Goal: Task Accomplishment & Management: Manage account settings

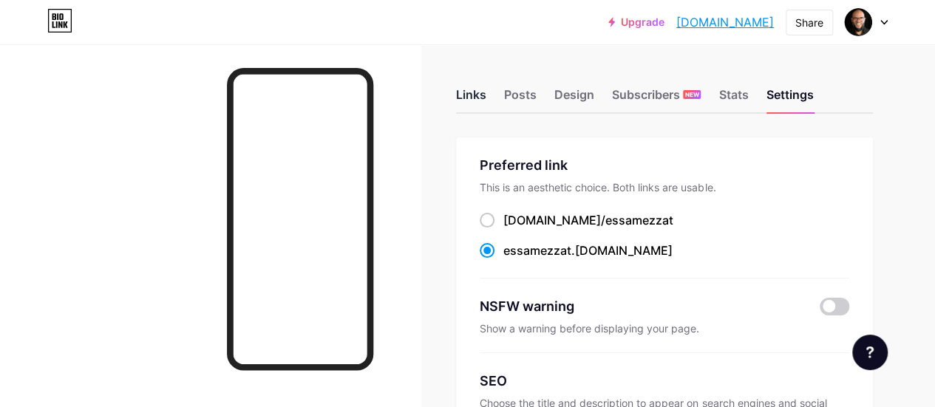
click at [486, 91] on div "Links" at bounding box center [471, 99] width 30 height 27
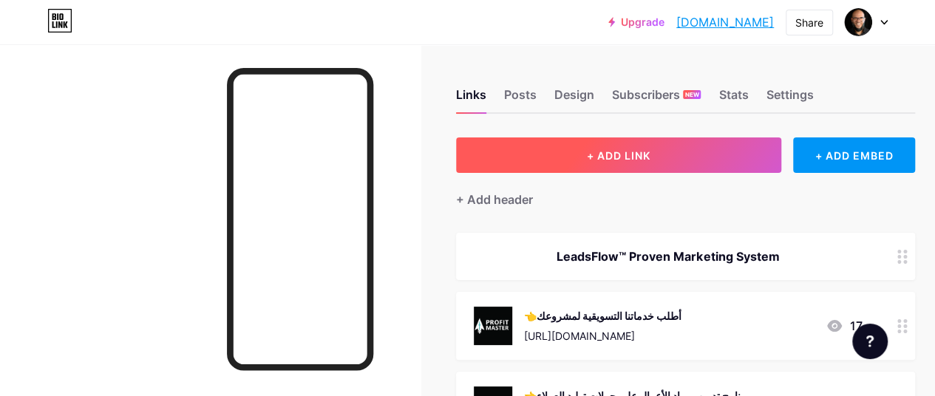
click at [611, 156] on span "+ ADD LINK" at bounding box center [619, 155] width 64 height 13
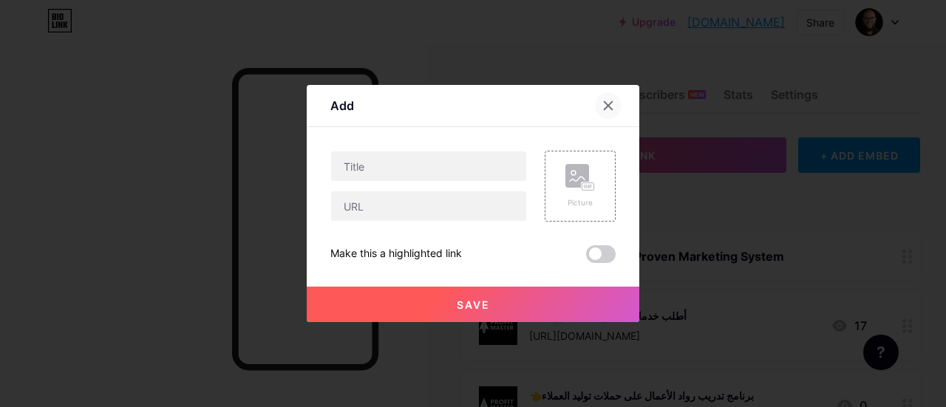
click at [603, 102] on icon at bounding box center [609, 106] width 12 height 12
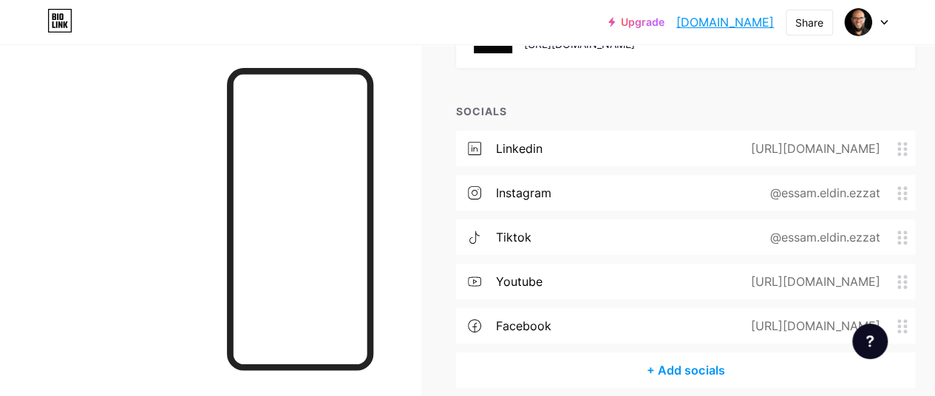
scroll to position [437, 0]
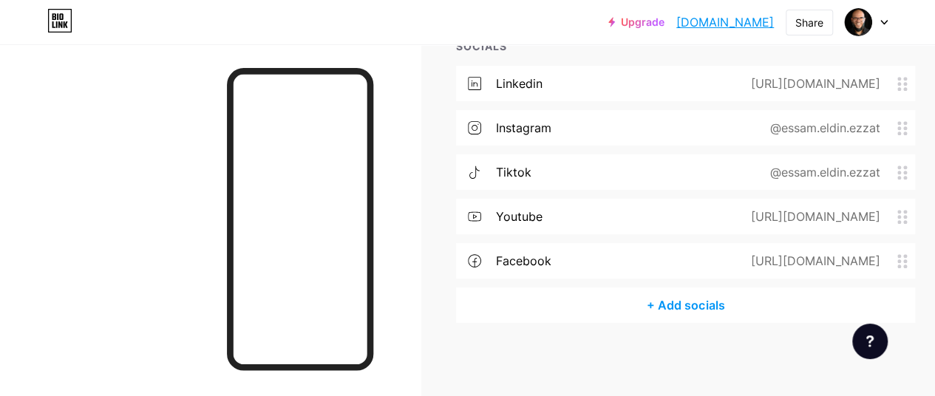
click at [697, 299] on div "+ Add socials" at bounding box center [685, 305] width 459 height 35
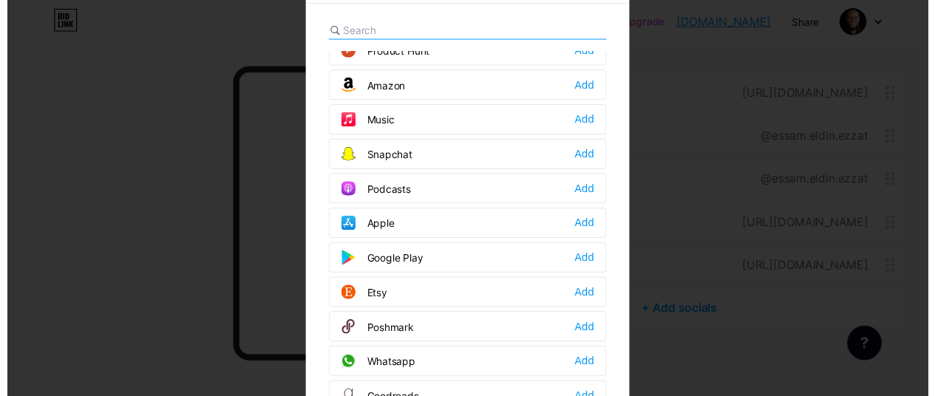
scroll to position [1010, 0]
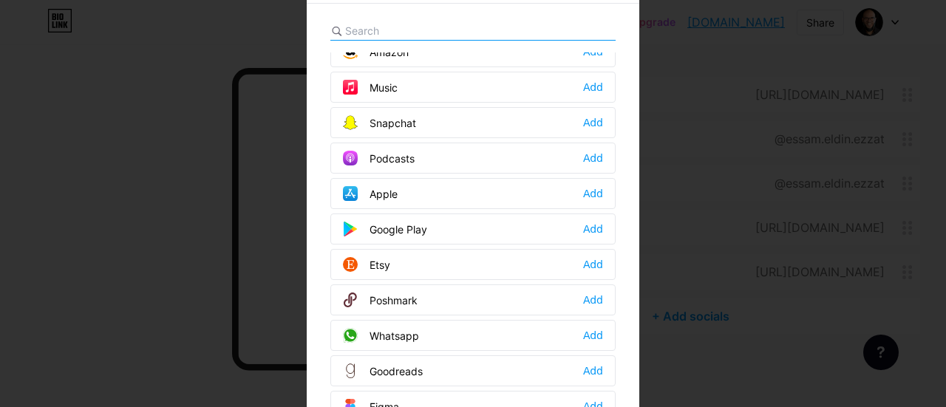
click at [432, 320] on div "Whatsapp Add" at bounding box center [472, 335] width 285 height 31
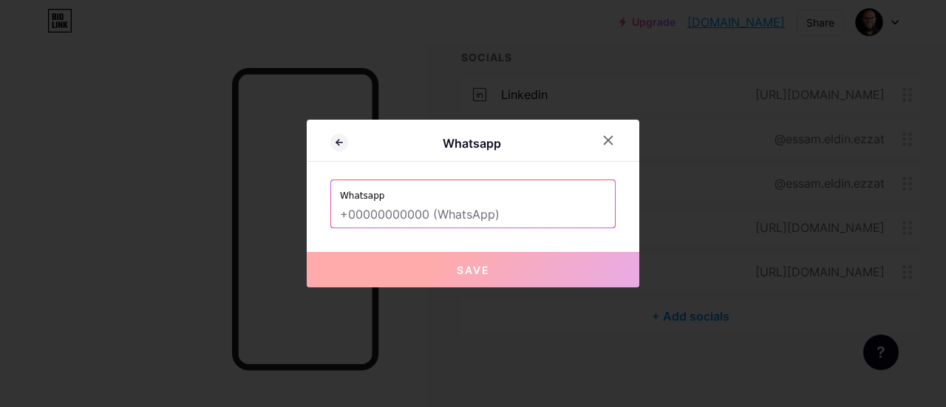
click at [455, 216] on input "text" at bounding box center [473, 215] width 266 height 25
paste input "[PHONE_NUMBER]"
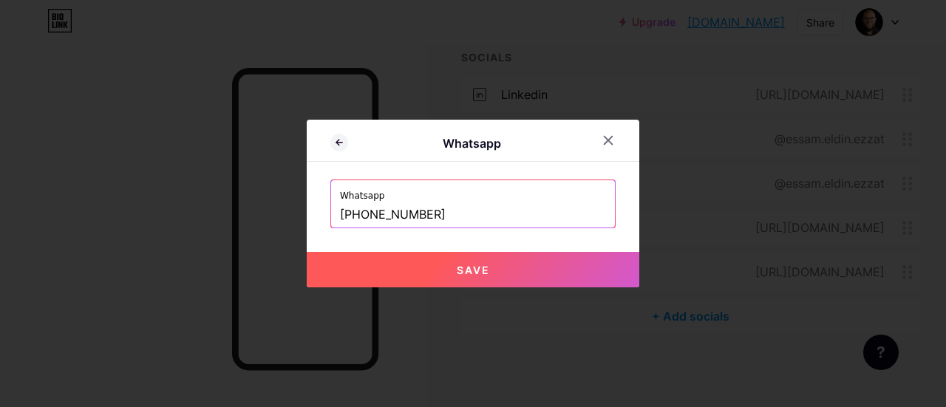
click at [457, 270] on span "Save" at bounding box center [473, 270] width 33 height 13
type input "[URL][DOMAIN_NAME][PHONE_NUMBER]"
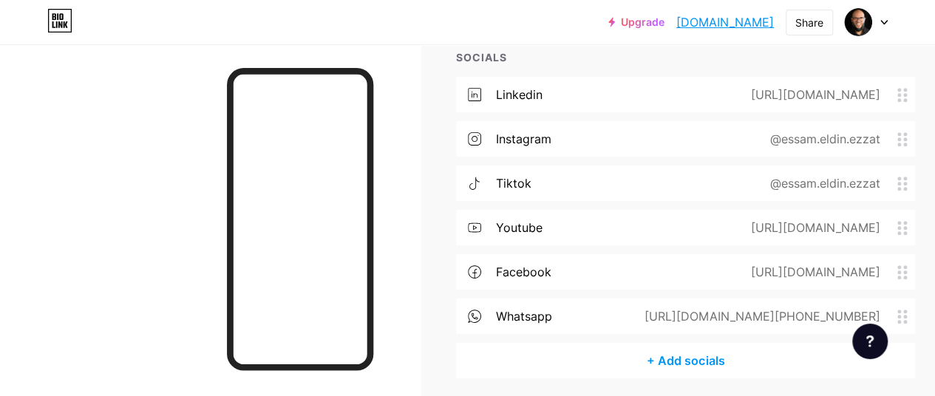
click at [709, 25] on link "[DOMAIN_NAME]" at bounding box center [725, 22] width 98 height 18
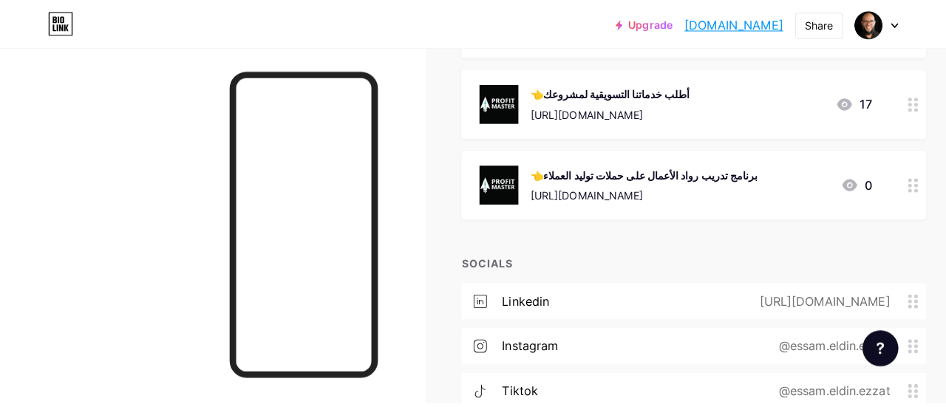
scroll to position [225, 0]
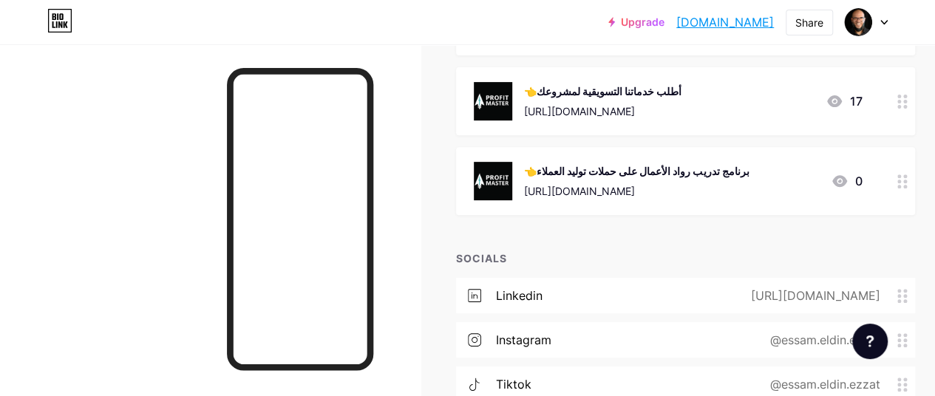
click at [682, 179] on div "👈برنامج تدريب رواد الأعمال على حملات توليد العملاء [URL][DOMAIN_NAME]" at bounding box center [636, 181] width 225 height 38
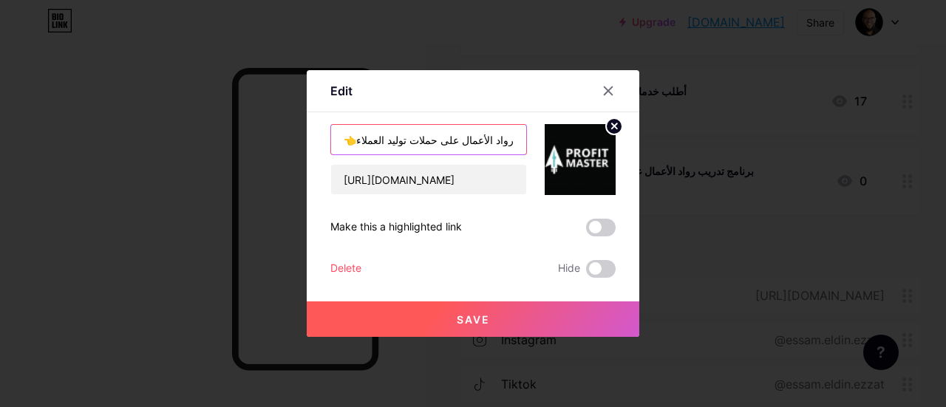
click at [478, 143] on input "👈برنامج تدريب رواد الأعمال على حملات توليد العملاء" at bounding box center [428, 140] width 195 height 30
type input "👈برنامج التسويق الإلكتروني لرواد الأعمال - حملات توليد العملاء"
click at [461, 323] on span "Save" at bounding box center [473, 319] width 33 height 13
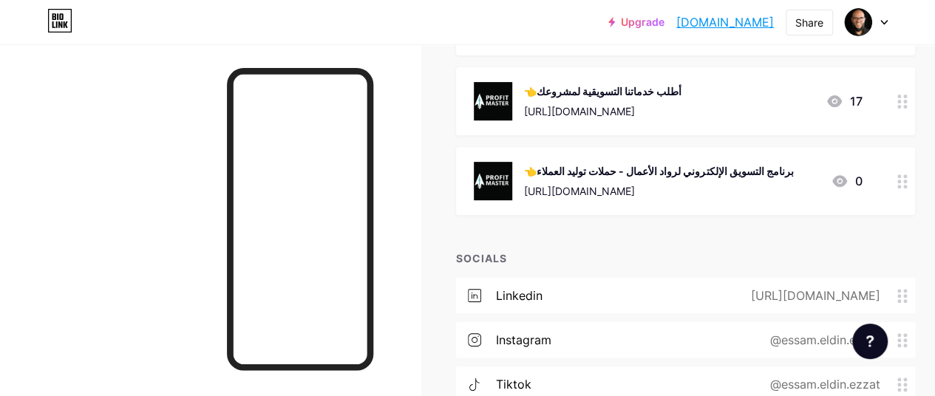
click at [584, 169] on div "👈برنامج التسويق الإلكتروني لرواد الأعمال - حملات توليد العملاء" at bounding box center [658, 171] width 269 height 16
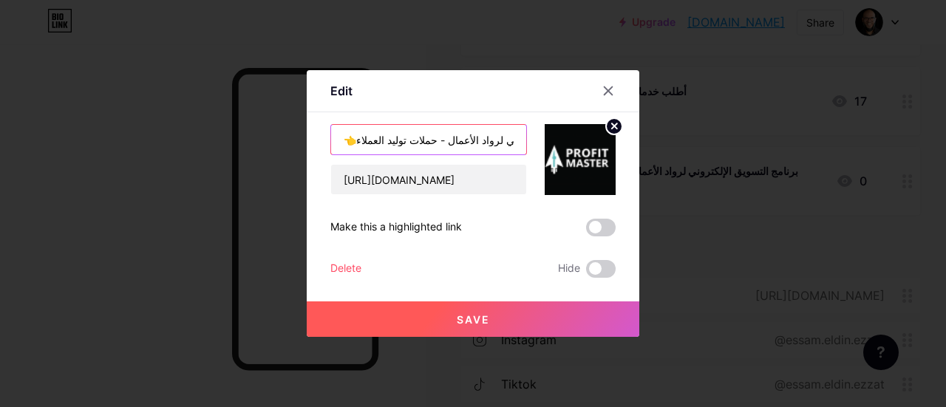
click at [431, 143] on input "👈برنامج التسويق الإلكتروني لرواد الأعمال - حملات توليد العملاء" at bounding box center [428, 140] width 195 height 30
type input "👈برنامج التسويق الإلكتروني لرواد الأعمال - لتوليد العملاء"
click at [386, 316] on button "Save" at bounding box center [473, 319] width 333 height 35
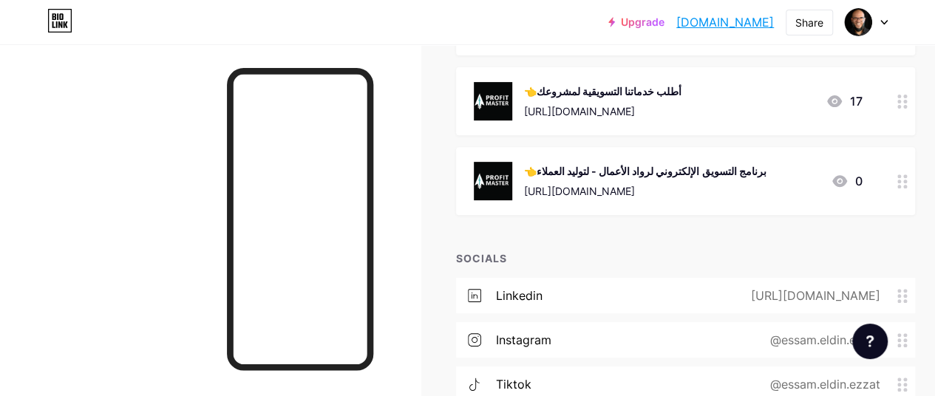
click at [603, 182] on div "👈برنامج التسويق الإلكتروني لرواد الأعمال - لتوليد العملاء [URL][DOMAIN_NAME]" at bounding box center [645, 181] width 242 height 38
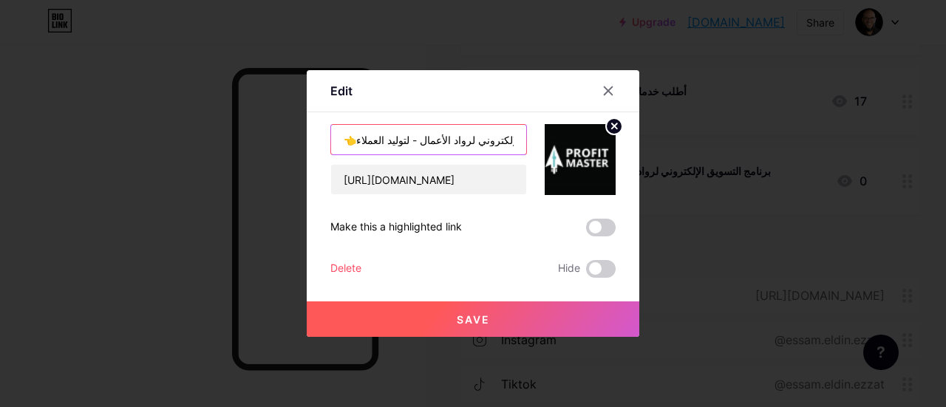
click at [402, 144] on input "👈برنامج التسويق الإلكتروني لرواد الأعمال - لتوليد العملاء" at bounding box center [428, 140] width 195 height 30
click at [356, 137] on input "👈برنامج التسويق الإلكتروني لرواد الأعمال - لظيادة العملاء" at bounding box center [428, 140] width 195 height 30
click at [359, 137] on input "👈برنامج التسويق الإلكتروني لرواد الأعمال - لزيادة الاء" at bounding box center [428, 140] width 195 height 30
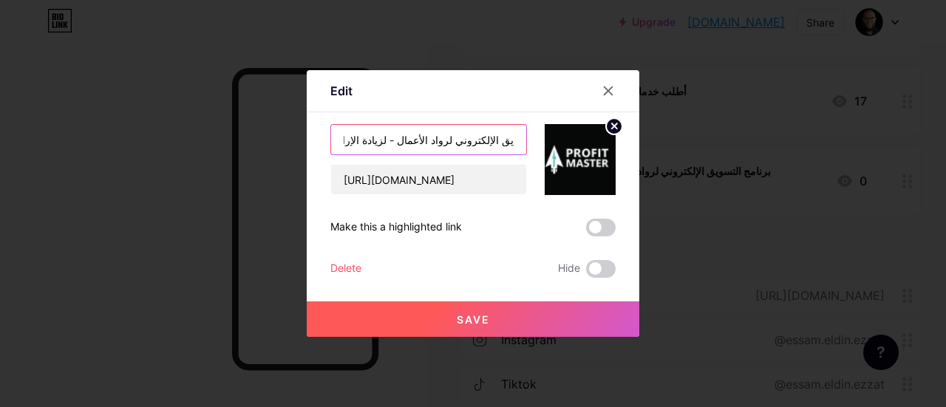
scroll to position [0, 38]
type input "👈برنامج التسويق الإلكتروني لرواد الأعمال - لزيادة الإرادات"
click at [423, 310] on button "Save" at bounding box center [473, 319] width 333 height 35
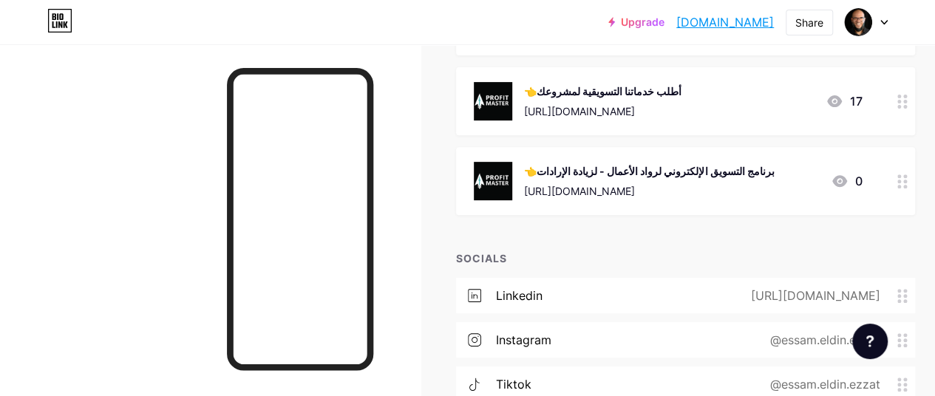
click at [586, 165] on div "👈برنامج التسويق الإلكتروني لرواد الأعمال - لزيادة الإرادات" at bounding box center [649, 171] width 250 height 16
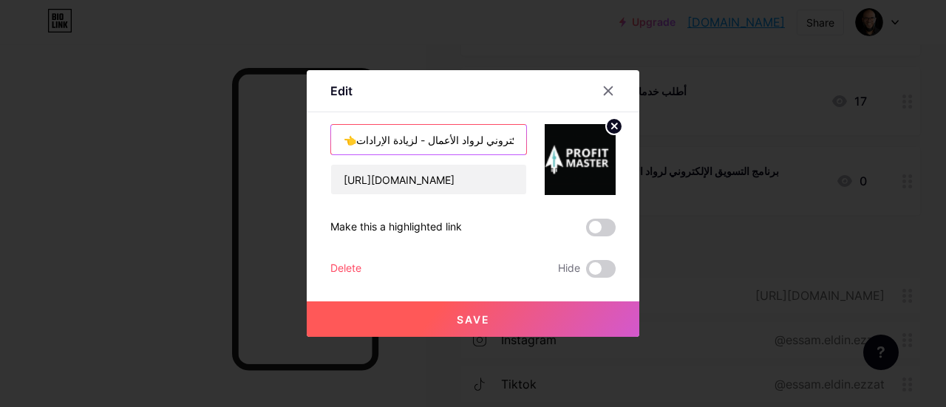
click at [504, 141] on input "👈برنامج التسويق الإلكتروني لرواد الأعمال - لزيادة الإرادات" at bounding box center [428, 140] width 195 height 30
click at [489, 140] on input "👈برنامج التسويق الإلكتروني لرواد الأعمال - لزيادة الإرادات" at bounding box center [428, 140] width 195 height 30
type input "👈برنامج تدريب التسويق الإلكتروني لرواد الأعمال - لزيادة الإرادات"
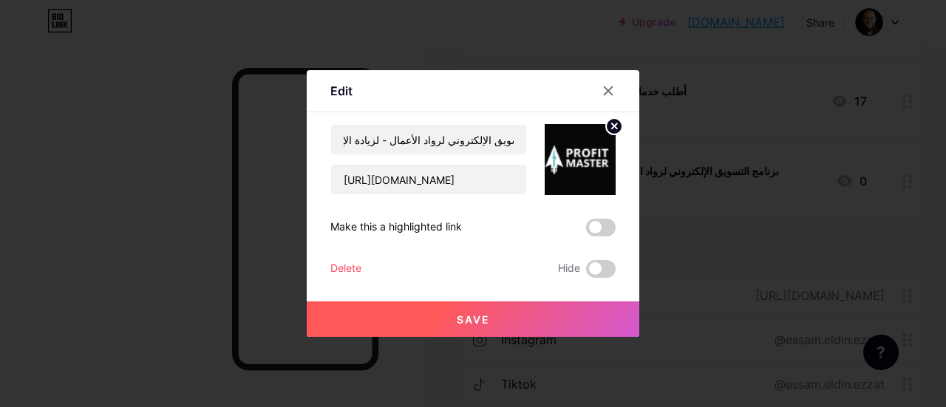
scroll to position [0, 0]
click at [438, 321] on button "Save" at bounding box center [473, 319] width 333 height 35
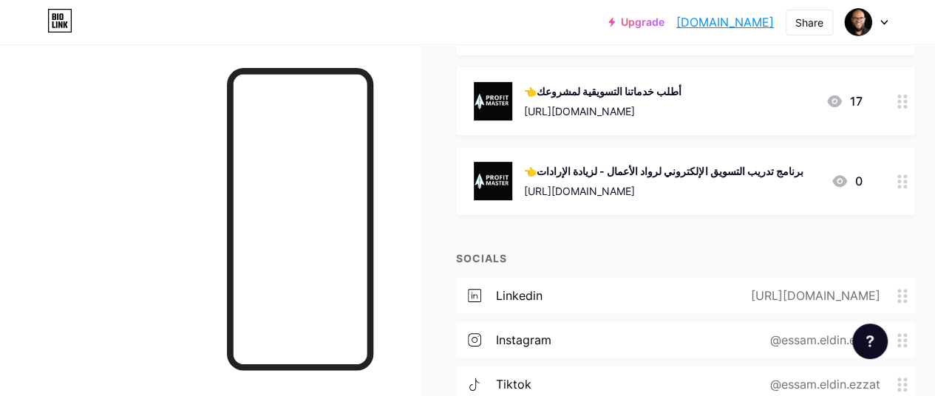
click at [639, 172] on div "👈برنامج تدريب التسويق الإلكتروني لرواد الأعمال - لزيادة الإرادات" at bounding box center [663, 171] width 279 height 16
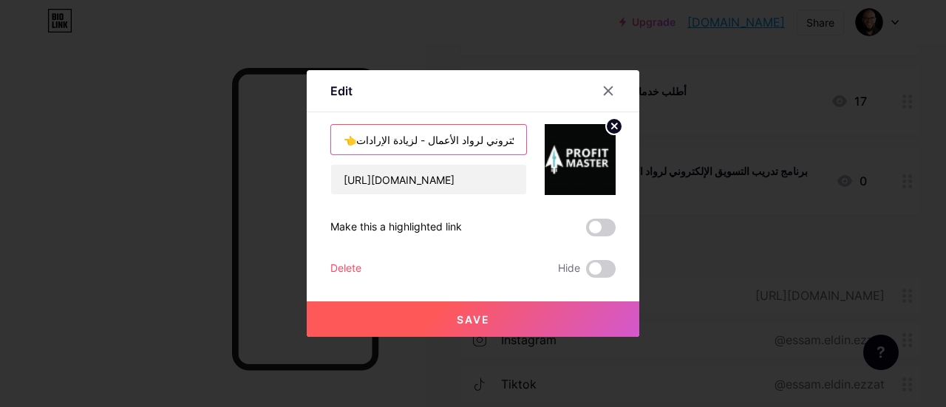
click at [409, 140] on input "👈برنامج تدريب التسويق الإلكتروني لرواد الأعمال - لزيادة الإرادات" at bounding box center [428, 140] width 195 height 30
type input "👈برنامج تدريب التسويق الإلكتروني لرواد الأعمال"
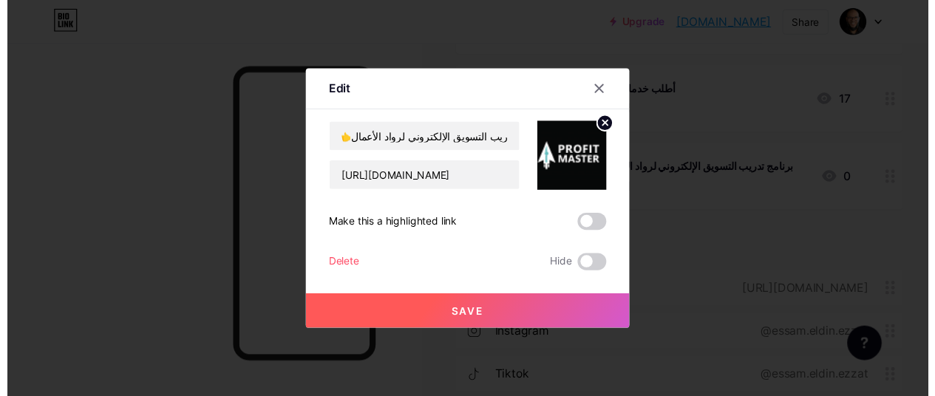
scroll to position [0, 0]
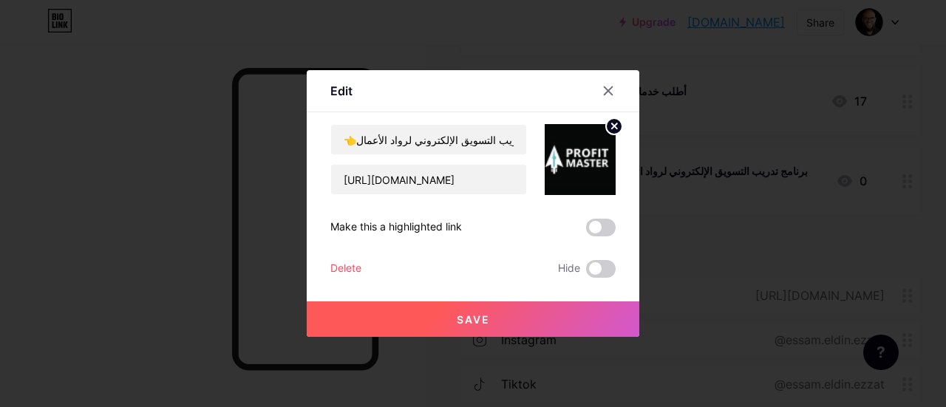
click at [428, 313] on button "Save" at bounding box center [473, 319] width 333 height 35
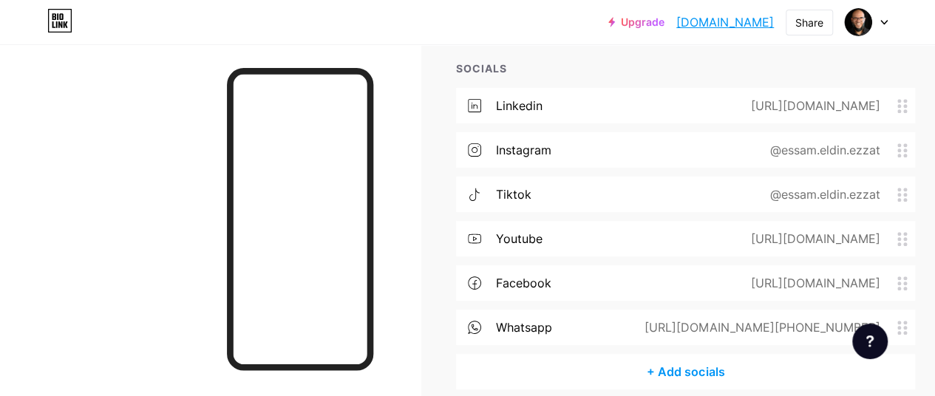
scroll to position [435, 0]
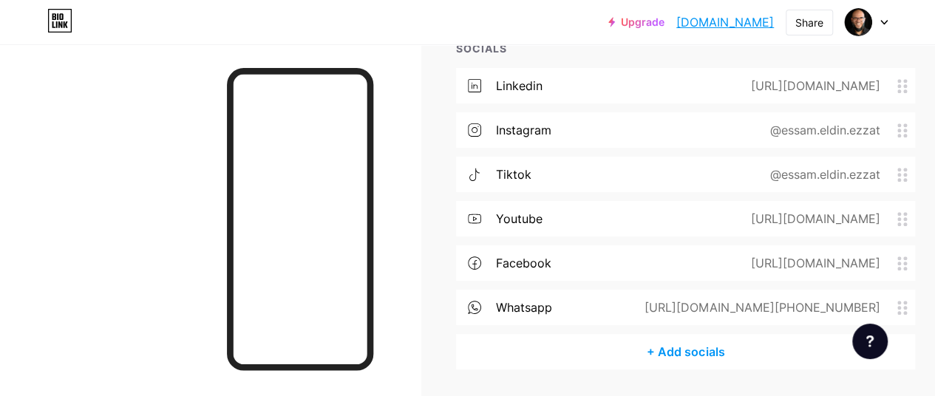
click at [640, 305] on div "whatsapp [URL][DOMAIN_NAME][PHONE_NUMBER]" at bounding box center [685, 307] width 459 height 35
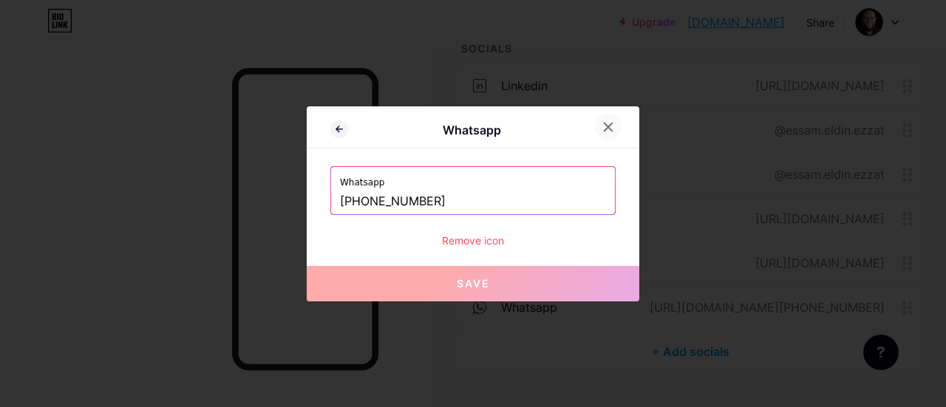
click at [603, 128] on icon at bounding box center [609, 127] width 12 height 12
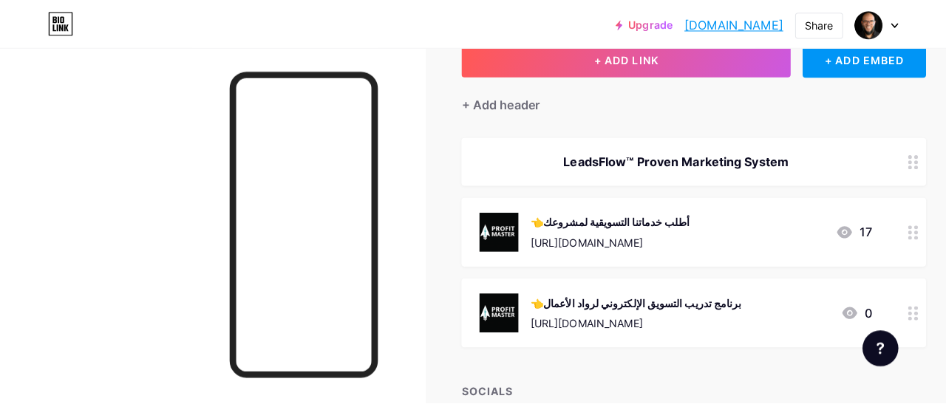
scroll to position [86, 0]
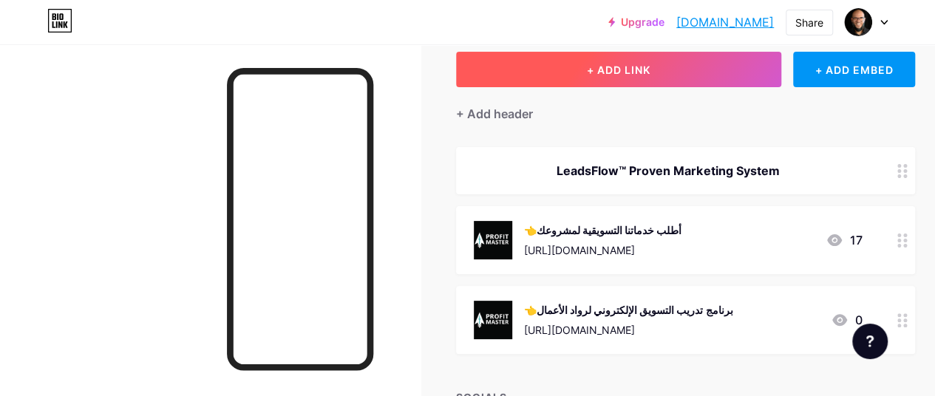
click at [593, 72] on span "+ ADD LINK" at bounding box center [619, 70] width 64 height 13
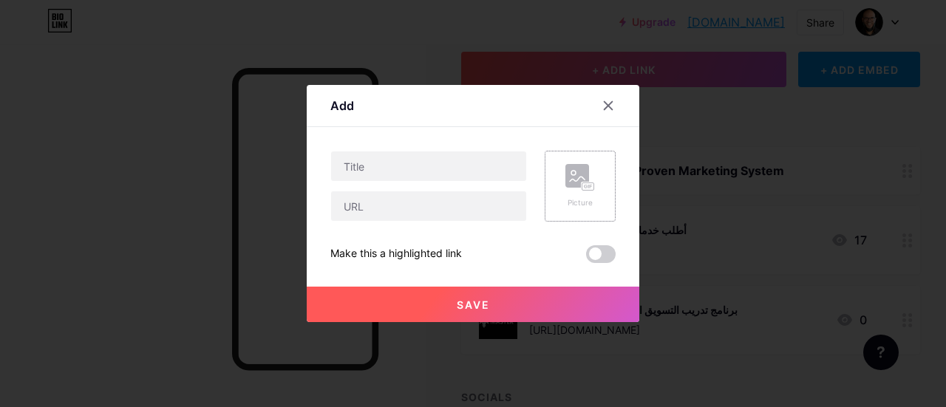
click at [591, 168] on div "Picture" at bounding box center [580, 186] width 71 height 71
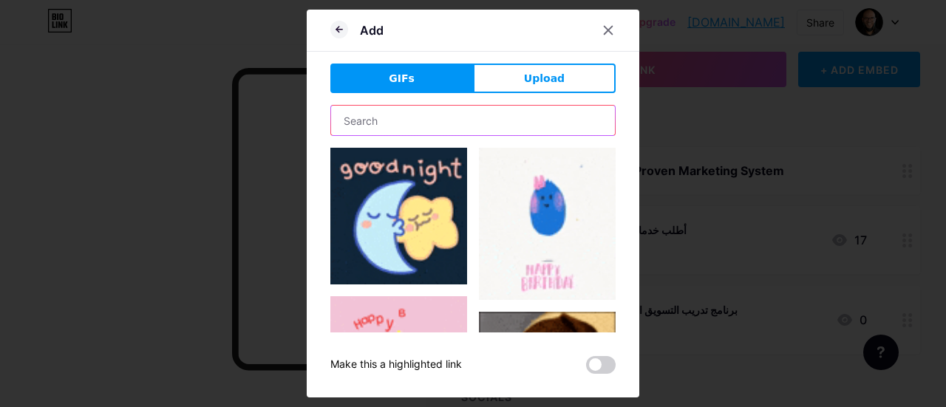
click at [542, 121] on input "text" at bounding box center [473, 121] width 284 height 30
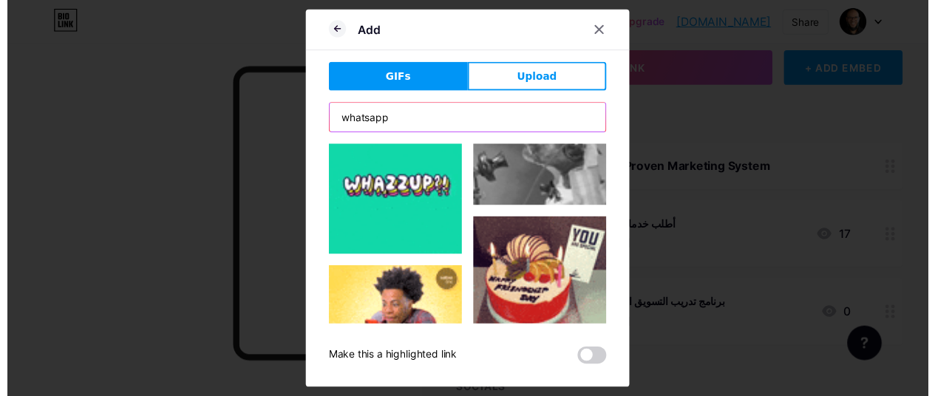
scroll to position [0, 0]
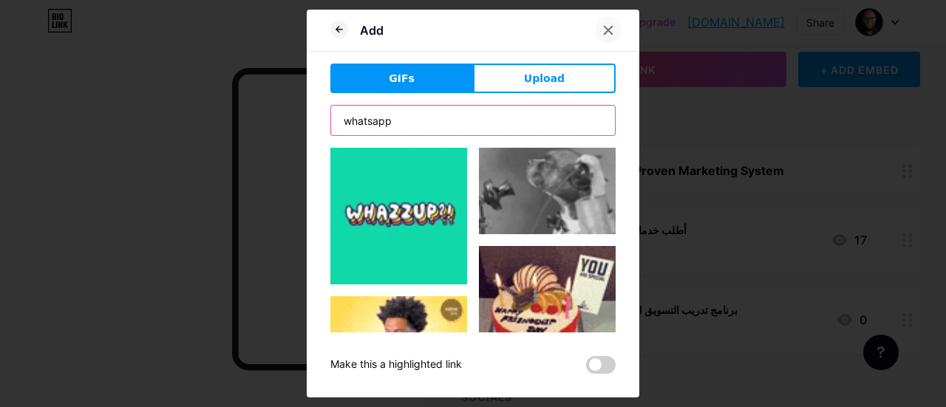
type input "whatsapp"
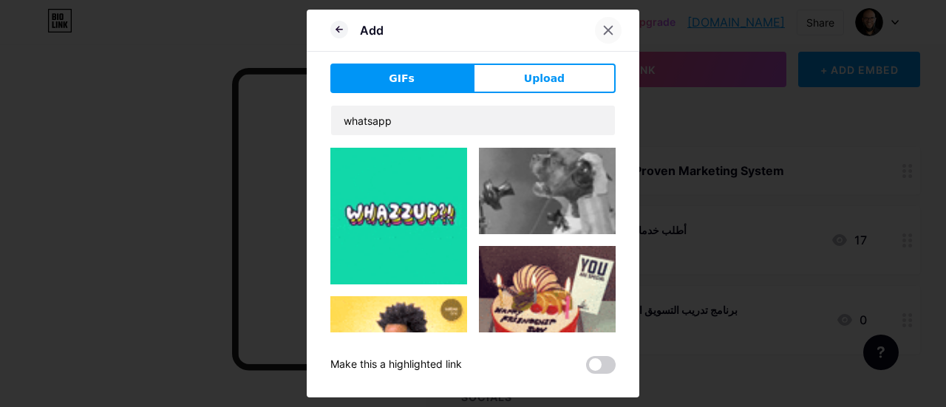
click at [606, 27] on icon at bounding box center [609, 31] width 8 height 8
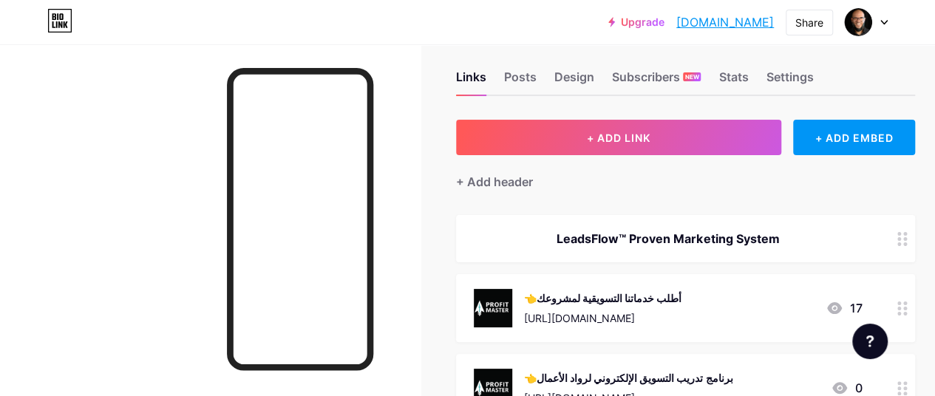
scroll to position [17, 0]
